Goal: Task Accomplishment & Management: Manage account settings

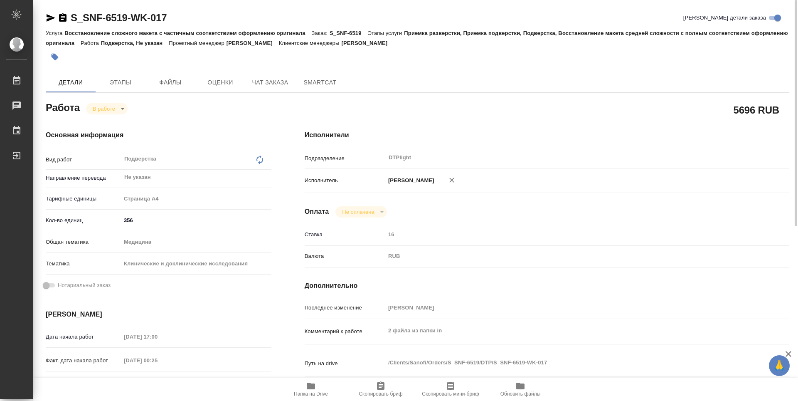
click at [316, 391] on span "Папка на Drive" at bounding box center [311, 394] width 34 height 6
click at [116, 109] on body "🙏 .cls-1 fill:#fff; AWATERA Guselnikov Roman Работы 0 Чаты График Выйти S_SNF-6…" at bounding box center [399, 200] width 798 height 401
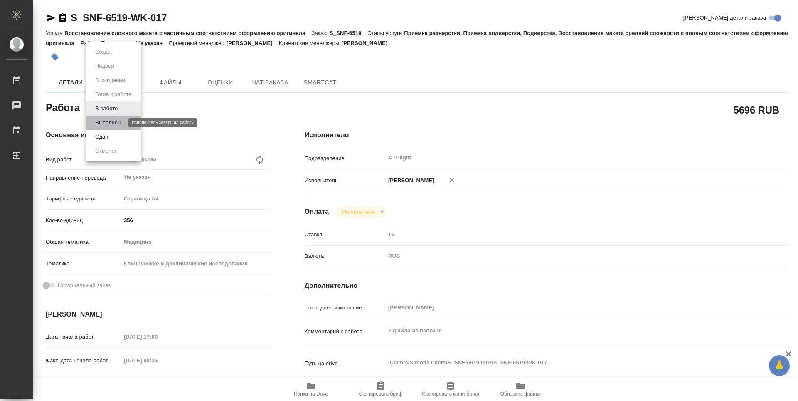
click at [104, 120] on button "Выполнен" at bounding box center [108, 122] width 30 height 9
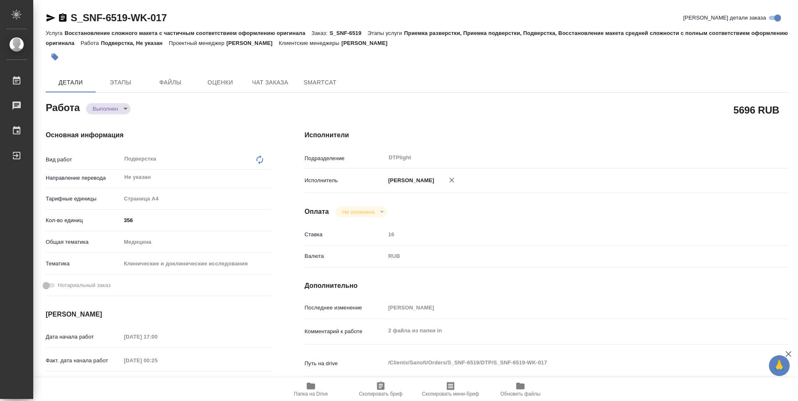
type textarea "x"
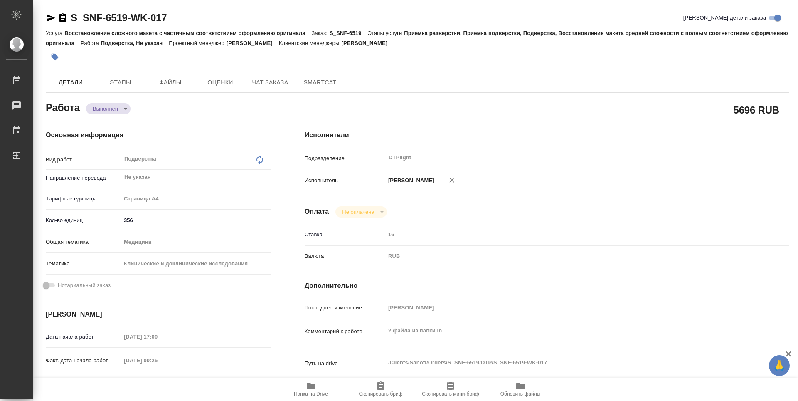
type textarea "x"
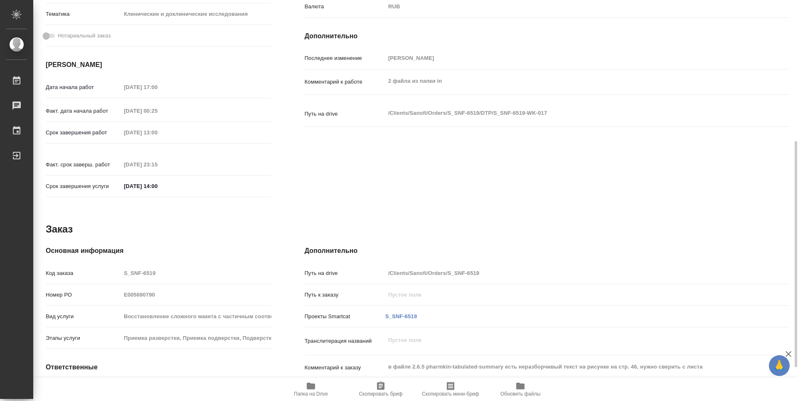
scroll to position [308, 0]
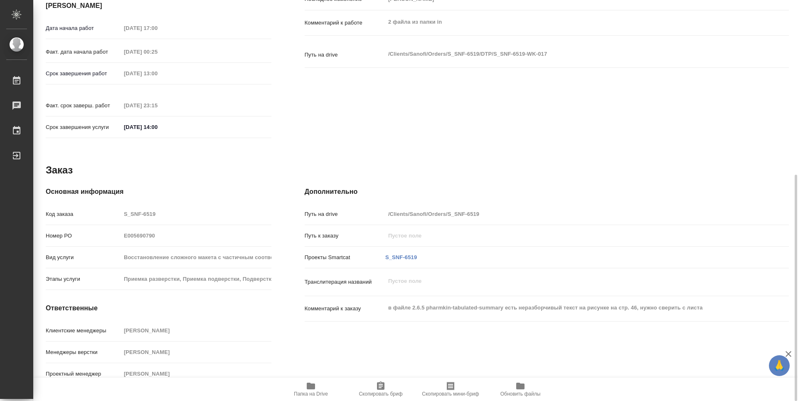
type textarea "x"
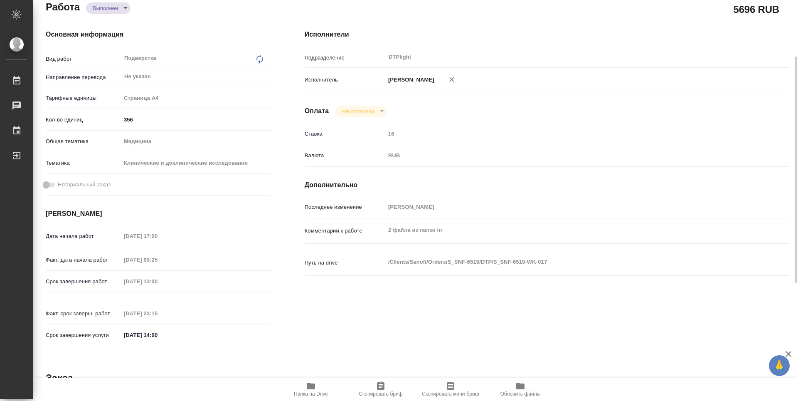
scroll to position [0, 0]
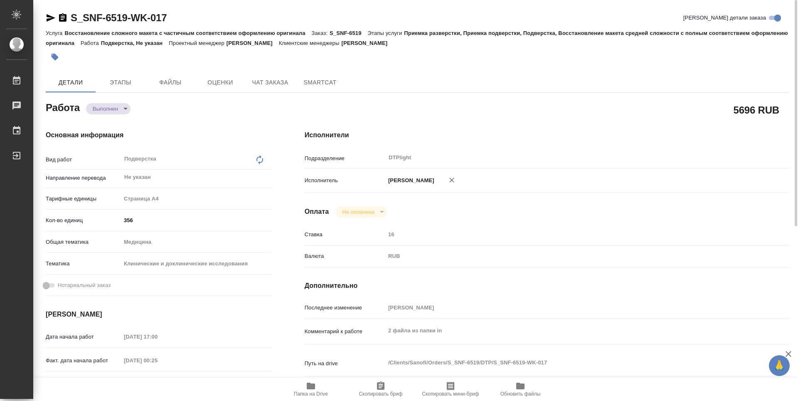
click at [220, 105] on div "Работа Выполнен completed" at bounding box center [159, 106] width 226 height 15
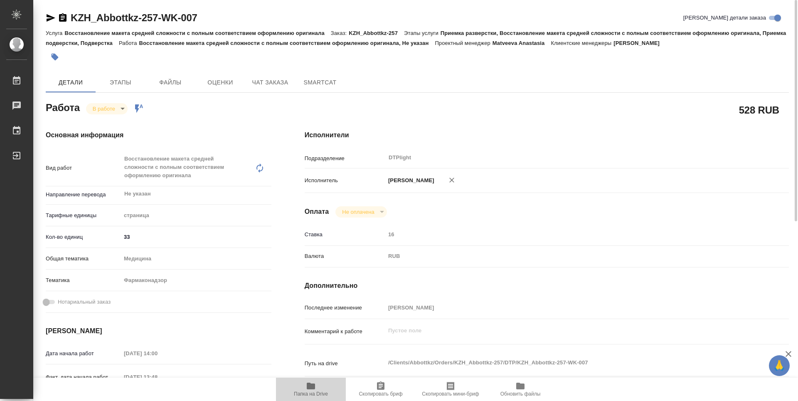
click at [307, 392] on span "Папка на Drive" at bounding box center [311, 394] width 34 height 6
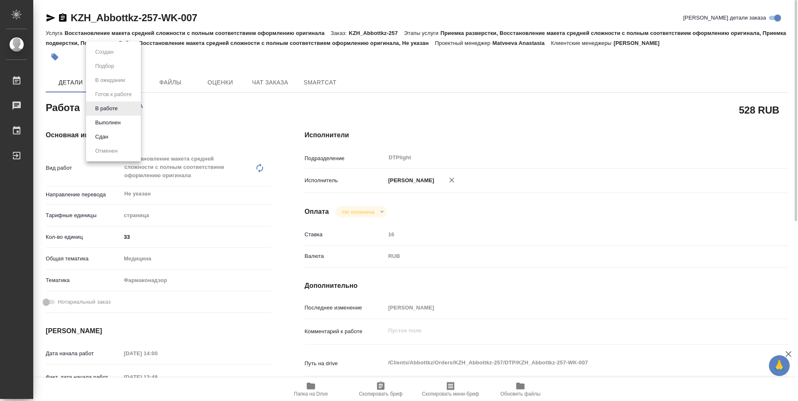
click at [122, 110] on body "🙏 .cls-1 fill:#fff; AWATERA Guselnikov Roman Работы 0 Чаты График Выйти KZH_Abb…" at bounding box center [399, 200] width 798 height 401
click at [113, 122] on button "Выполнен" at bounding box center [108, 122] width 30 height 9
click at [61, 19] on icon "button" at bounding box center [62, 17] width 7 height 8
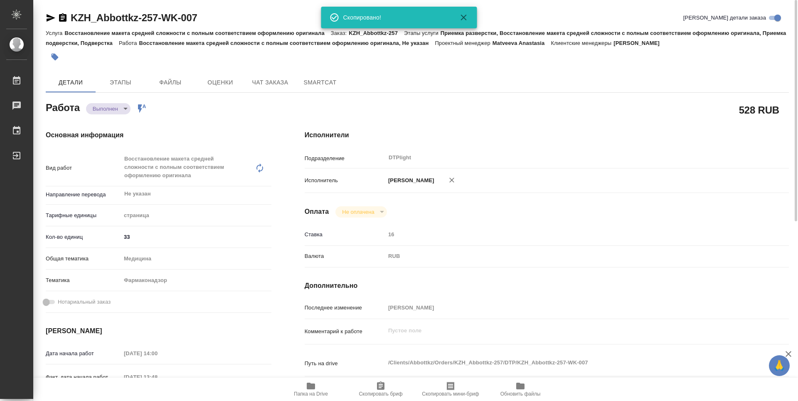
type textarea "x"
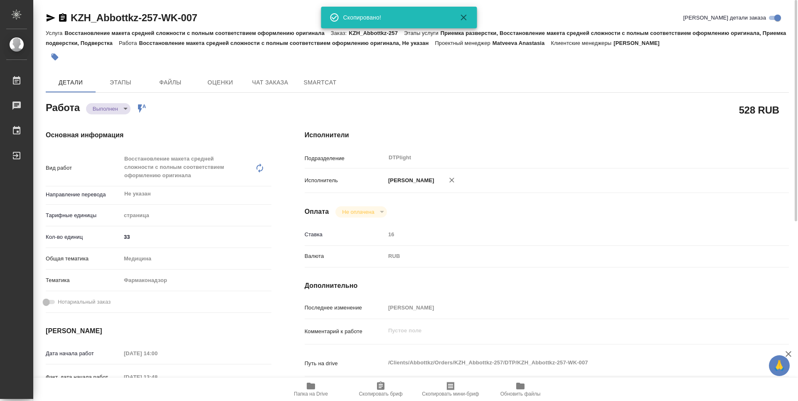
type textarea "x"
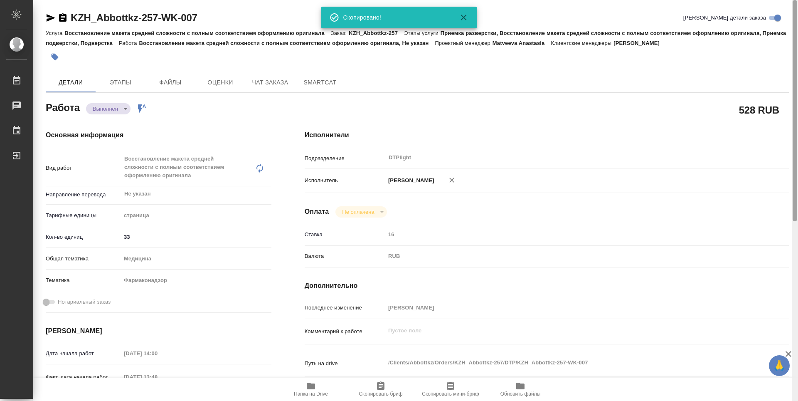
type textarea "x"
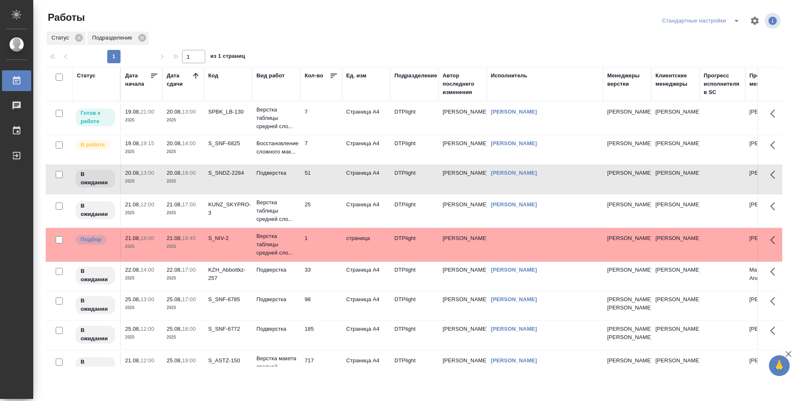
click at [322, 109] on td "7" at bounding box center [321, 117] width 42 height 29
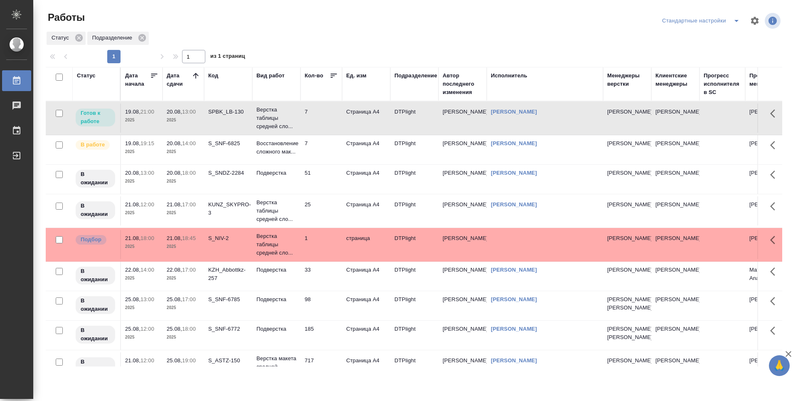
click at [320, 133] on td "7" at bounding box center [321, 117] width 42 height 29
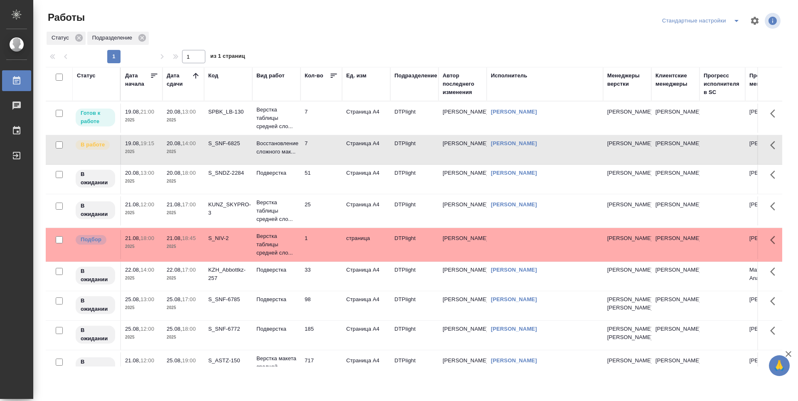
click at [330, 123] on td "7" at bounding box center [321, 117] width 42 height 29
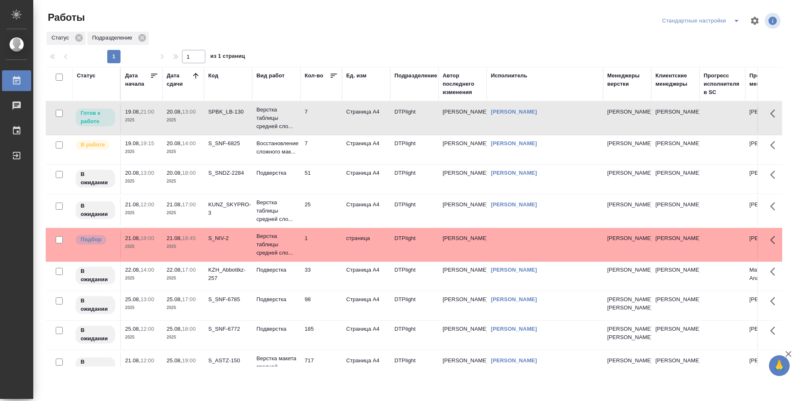
click at [325, 133] on td "7" at bounding box center [321, 117] width 42 height 29
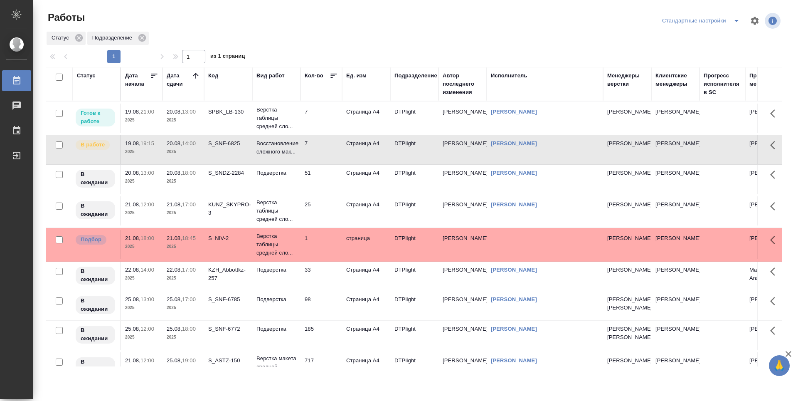
click at [328, 124] on td "7" at bounding box center [321, 117] width 42 height 29
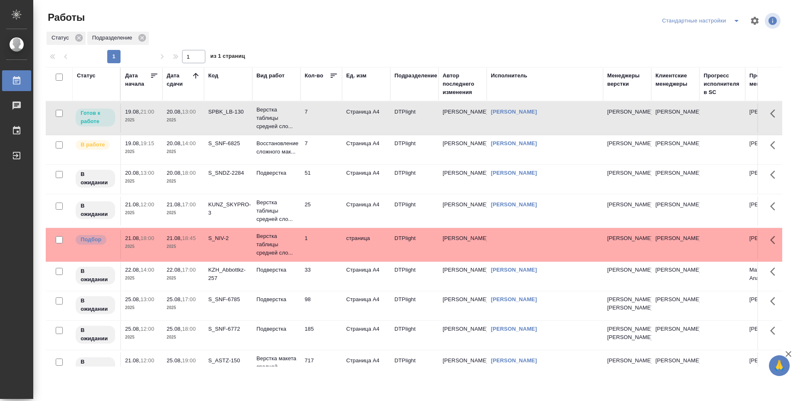
click at [328, 124] on td "7" at bounding box center [321, 117] width 42 height 29
click at [325, 133] on td "7" at bounding box center [321, 117] width 42 height 29
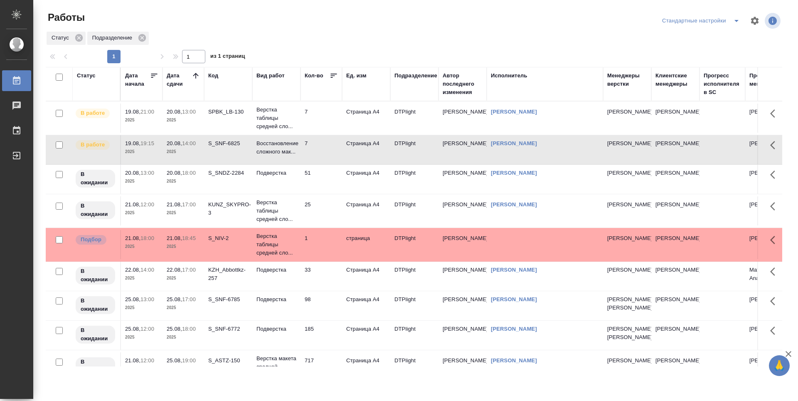
click at [324, 133] on td "7" at bounding box center [321, 117] width 42 height 29
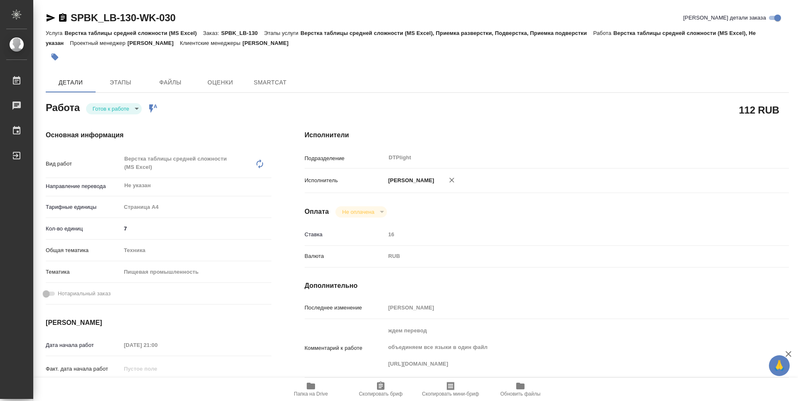
type textarea "x"
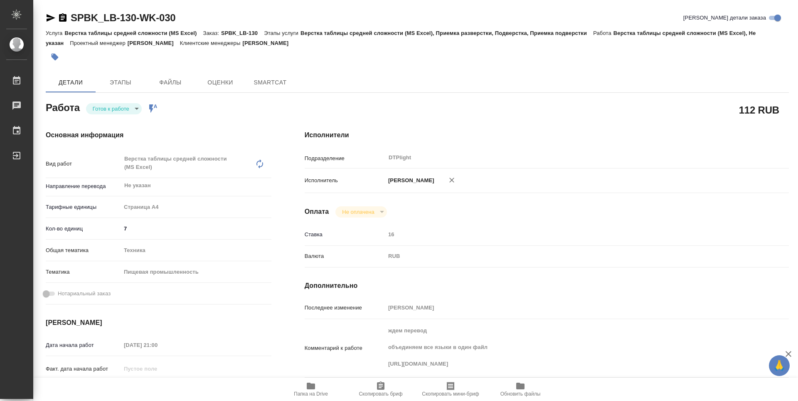
type textarea "x"
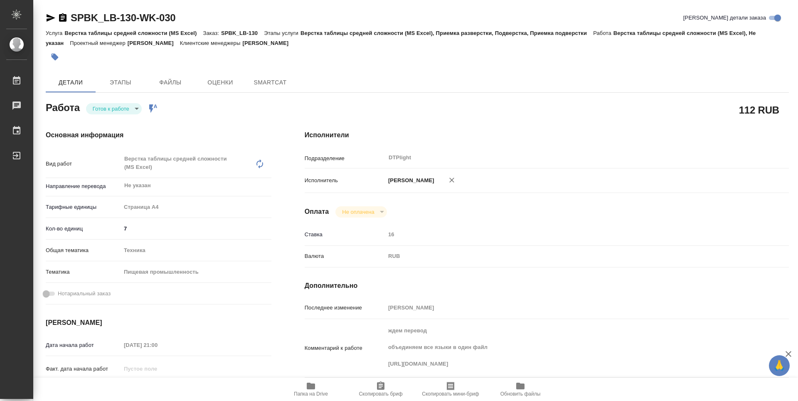
type textarea "x"
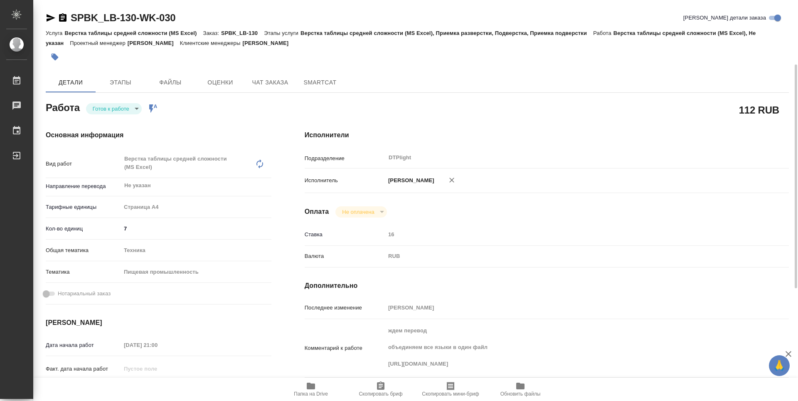
scroll to position [83, 0]
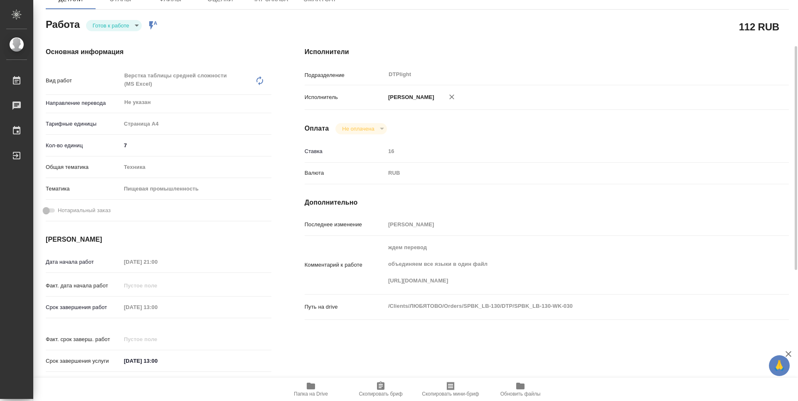
type textarea "x"
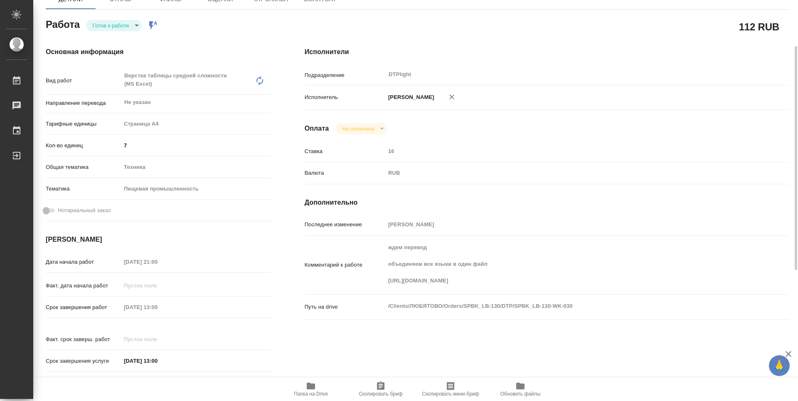
type textarea "x"
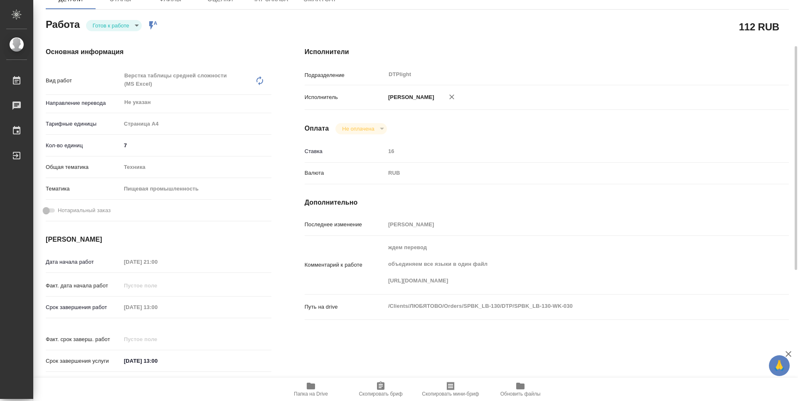
click at [315, 391] on span "Папка на Drive" at bounding box center [311, 394] width 34 height 6
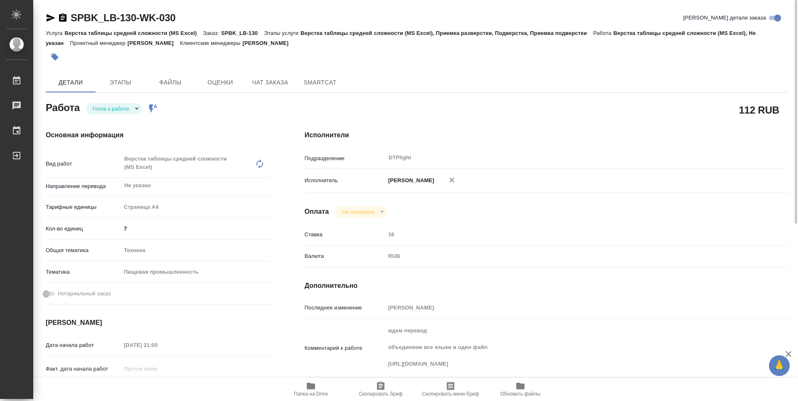
click at [131, 107] on body "🙏 .cls-1 fill:#fff; AWATERA Guselnikov Roman Работы 0 Чаты График Выйти SPBK_LB…" at bounding box center [399, 200] width 798 height 401
click at [109, 57] on button "В работе" at bounding box center [104, 51] width 23 height 9
type textarea "x"
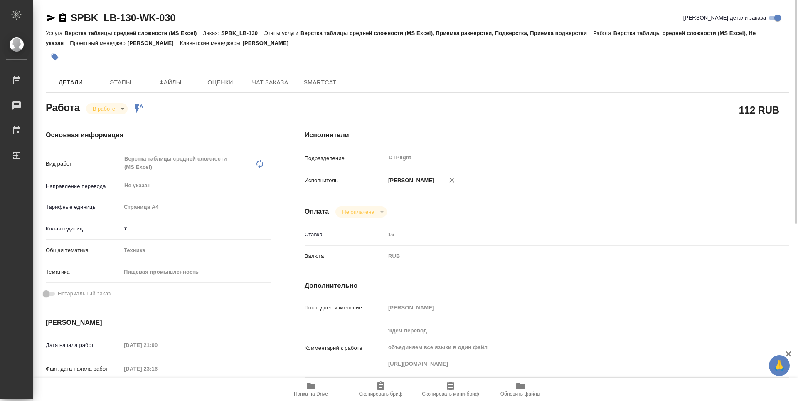
type textarea "x"
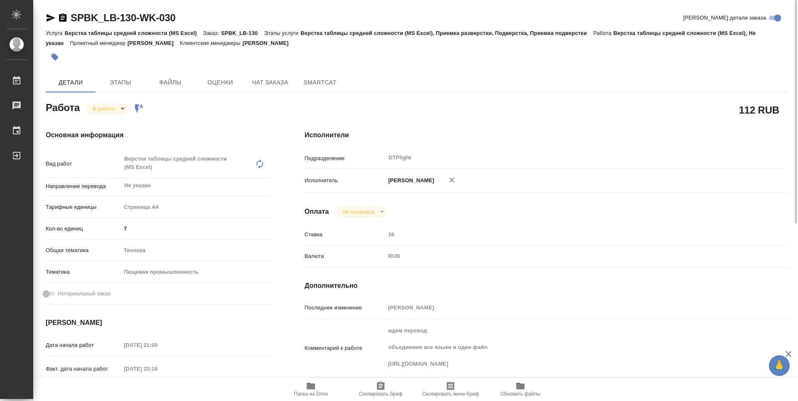
type textarea "x"
click at [61, 19] on icon "button" at bounding box center [62, 17] width 7 height 8
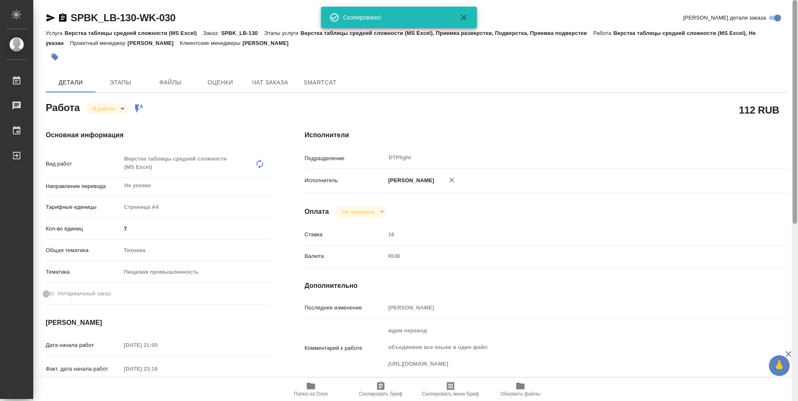
type textarea "x"
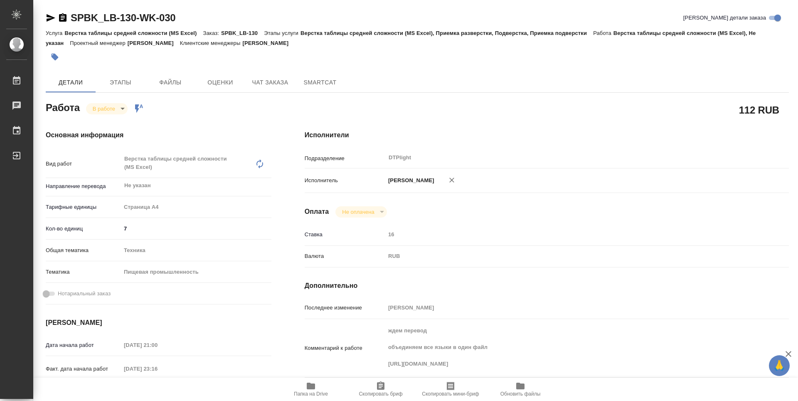
click at [216, 112] on div "Работа В работе inProgress Работа включена в последовательность" at bounding box center [159, 106] width 226 height 15
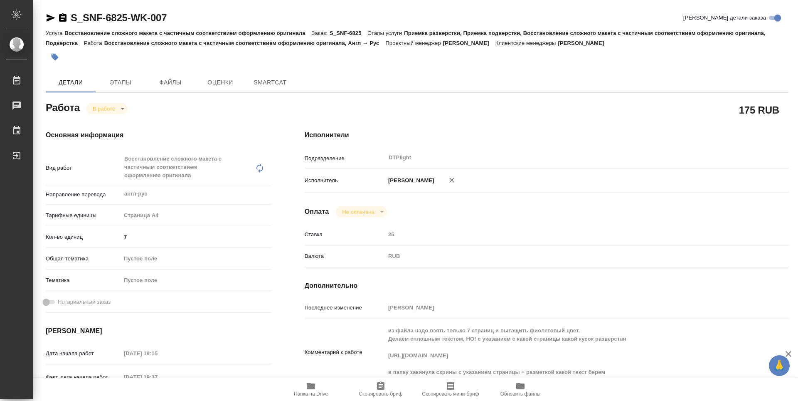
type textarea "x"
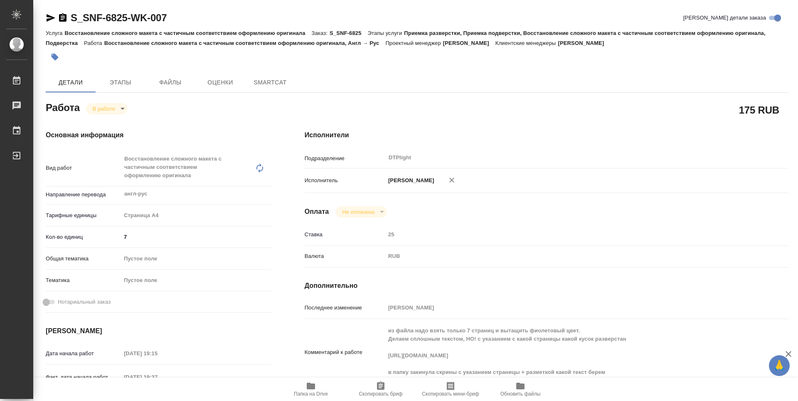
type textarea "x"
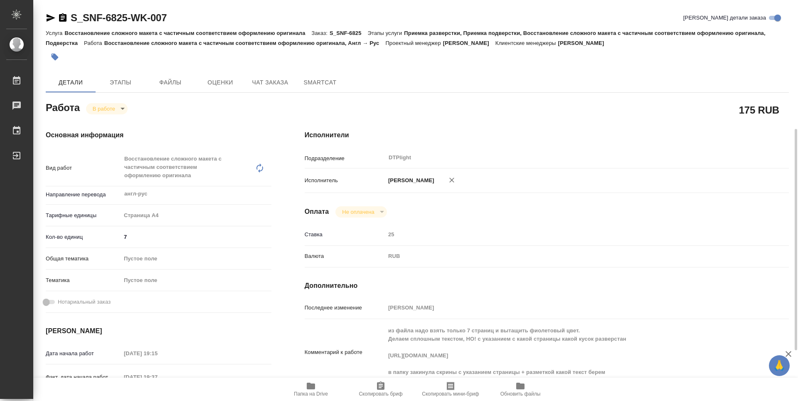
scroll to position [83, 0]
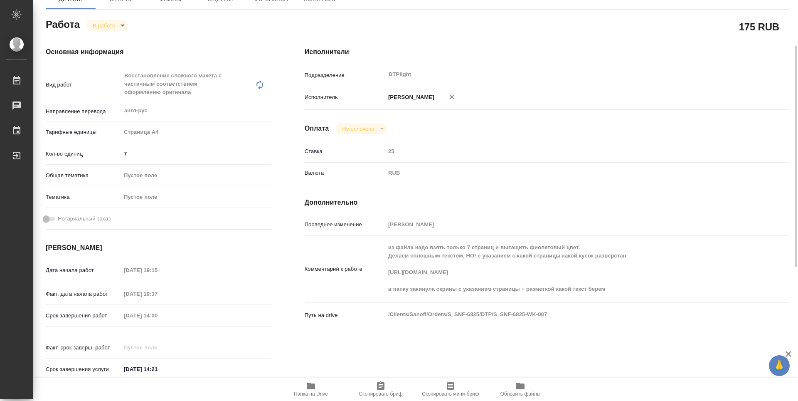
type textarea "x"
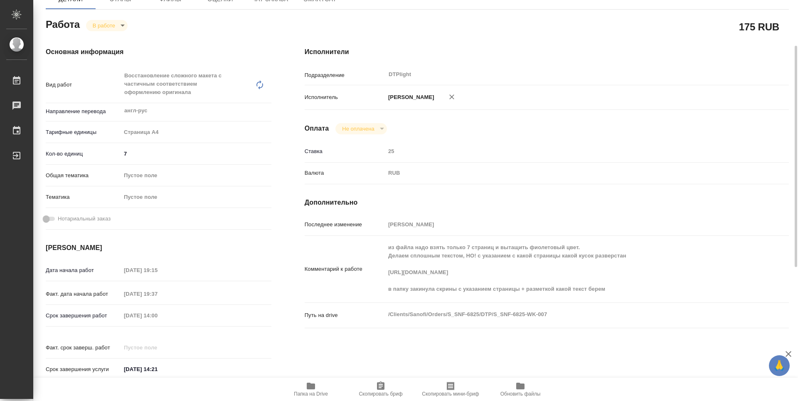
type textarea "x"
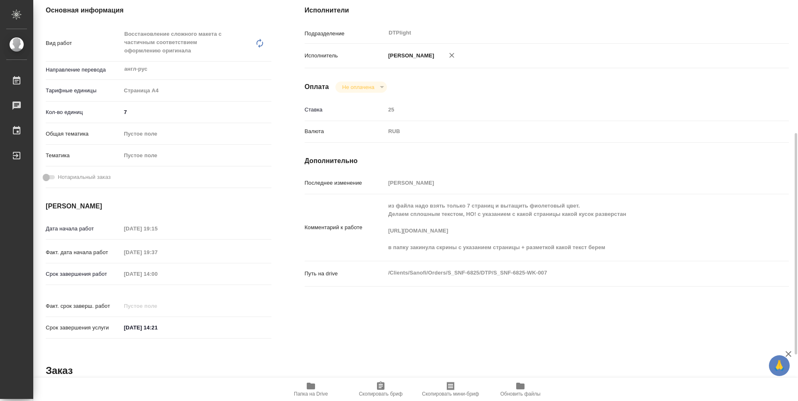
scroll to position [166, 0]
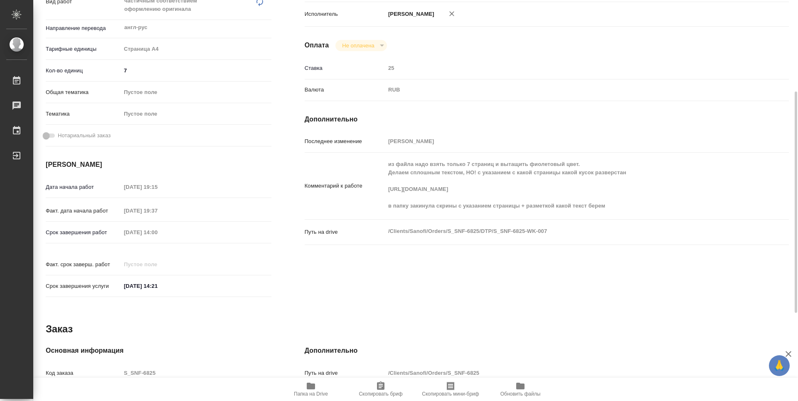
click at [285, 240] on div "Основная информация Вид работ Восстановление сложного макета с частичным соотве…" at bounding box center [158, 132] width 259 height 371
click at [290, 206] on div "Исполнители Подразделение DTPlight ​ Исполнитель [PERSON_NAME] Не оплачена notP…" at bounding box center [546, 132] width 517 height 371
